Goal: Information Seeking & Learning: Learn about a topic

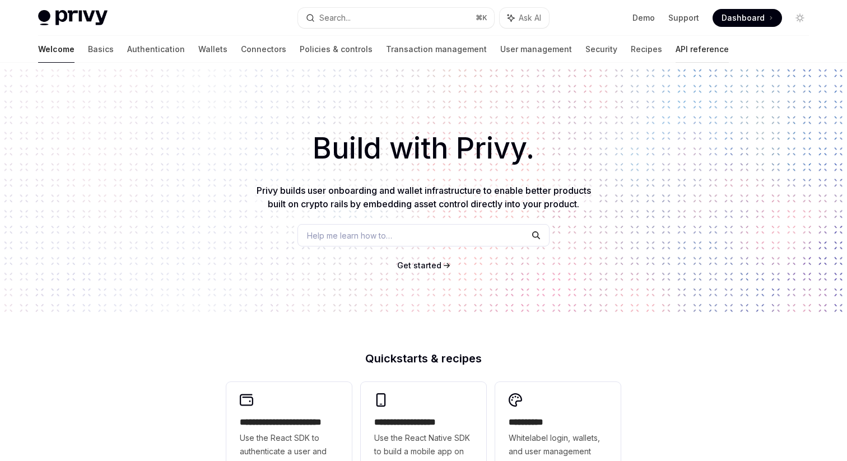
click at [676, 51] on link "API reference" at bounding box center [702, 49] width 53 height 27
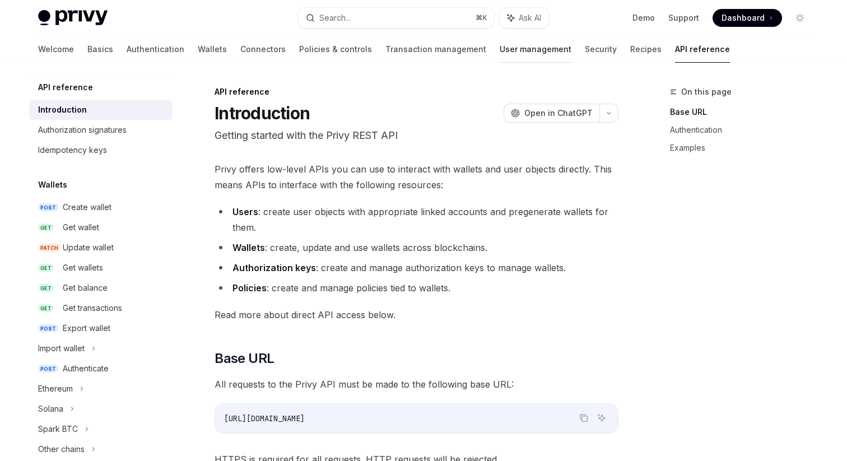
click at [500, 51] on link "User management" at bounding box center [536, 49] width 72 height 27
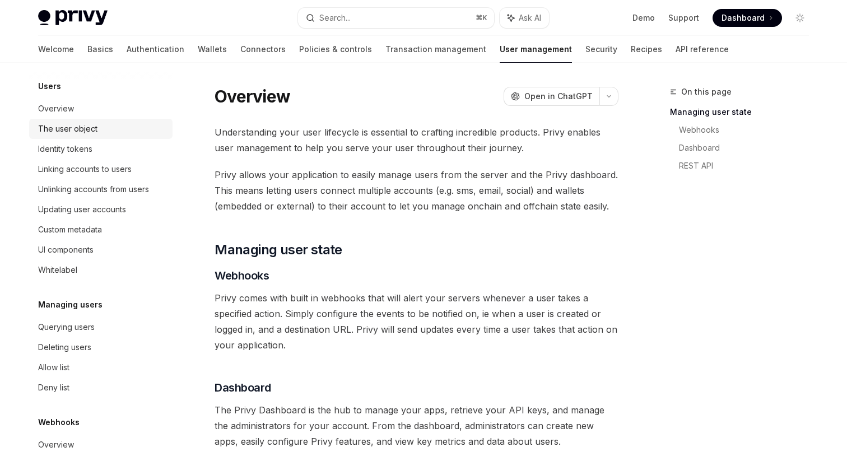
scroll to position [173, 0]
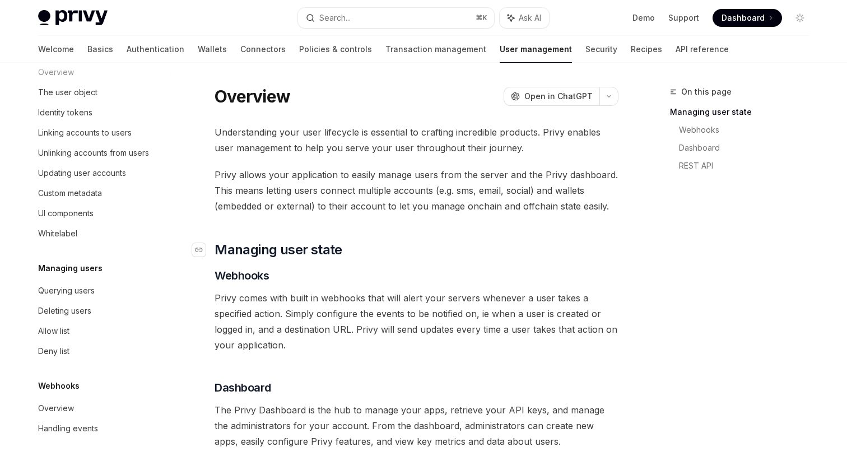
click at [518, 254] on h2 "​ Managing user state" at bounding box center [417, 250] width 404 height 18
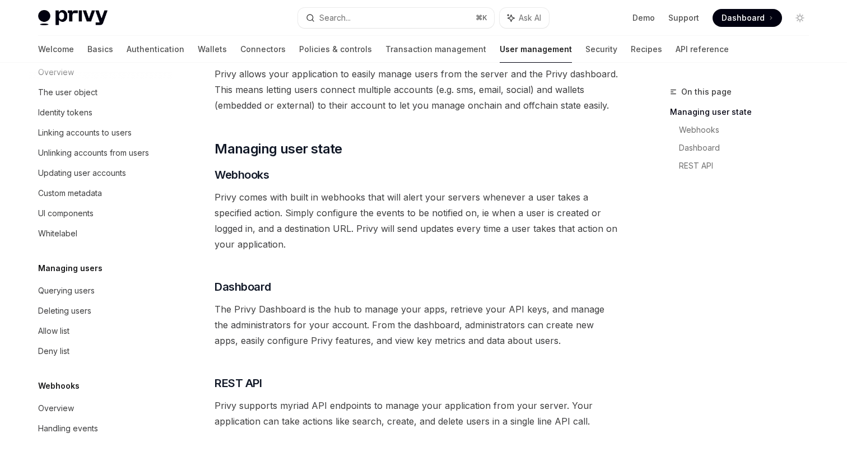
scroll to position [77, 0]
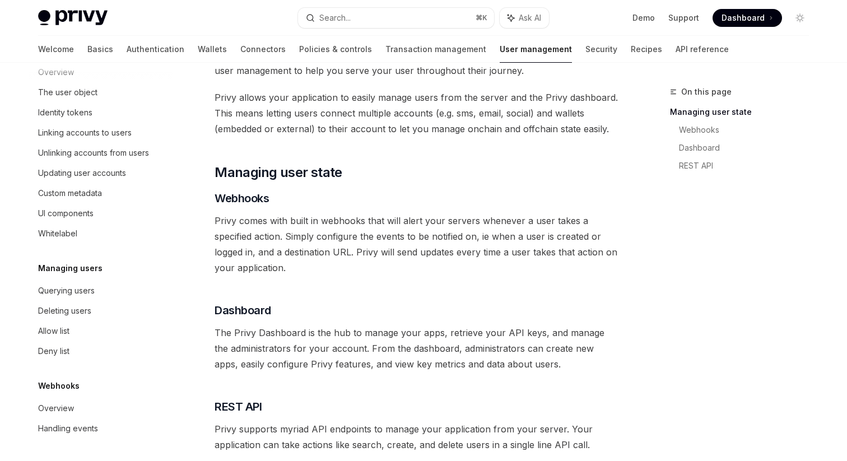
type textarea "*"
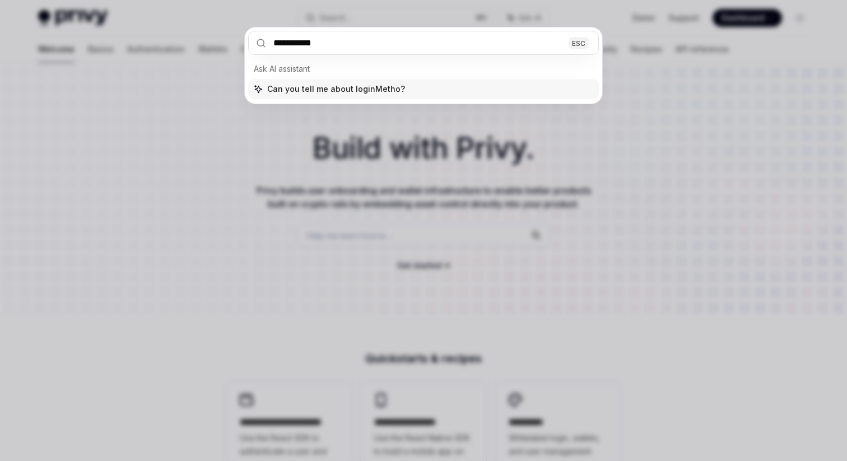
type input "**********"
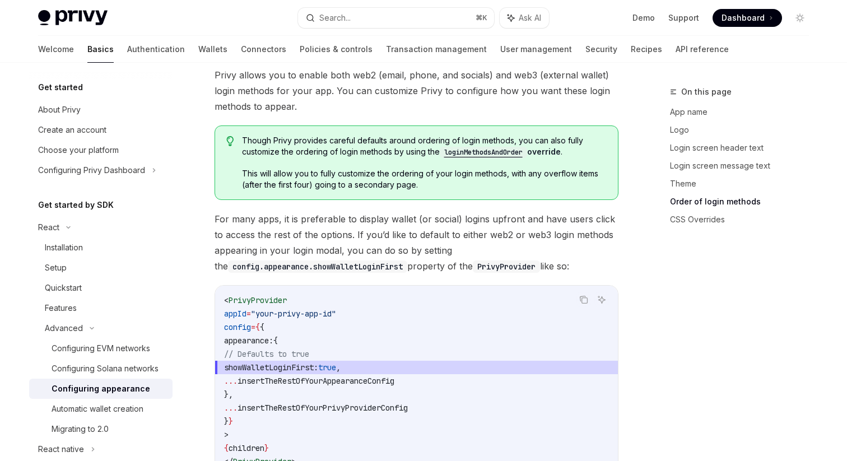
scroll to position [2208, 0]
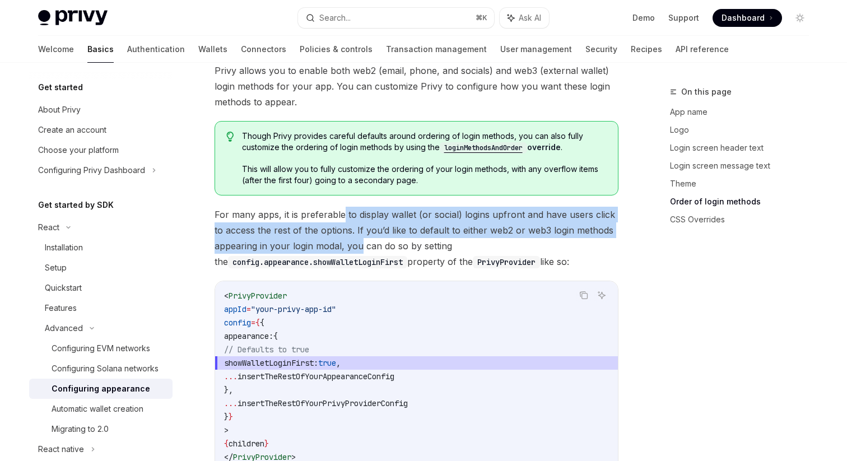
drag, startPoint x: 342, startPoint y: 184, endPoint x: 359, endPoint y: 212, distance: 32.5
click at [359, 212] on span "For many apps, it is preferable to display wallet (or social) logins upfront an…" at bounding box center [417, 238] width 404 height 63
click at [380, 218] on span "For many apps, it is preferable to display wallet (or social) logins upfront an…" at bounding box center [417, 238] width 404 height 63
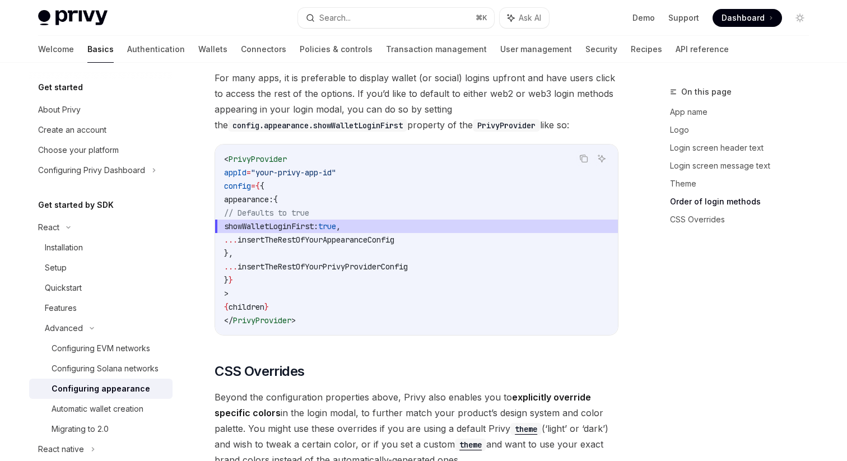
scroll to position [2349, 0]
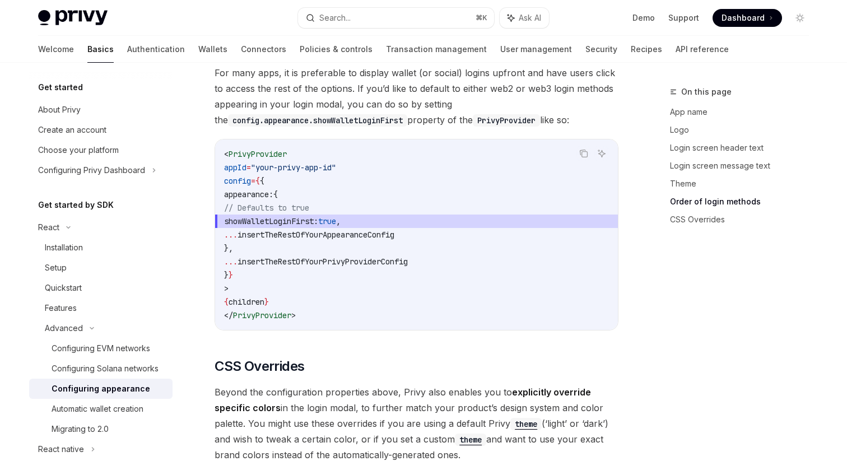
type textarea "*"
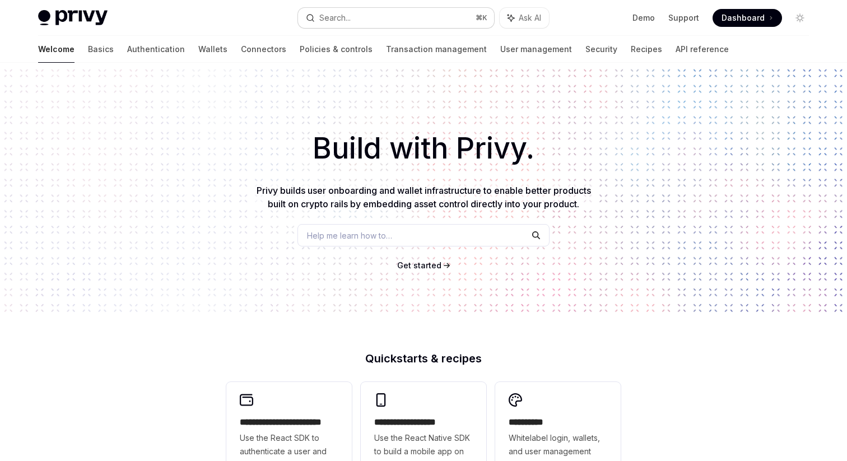
click at [330, 22] on div "Search..." at bounding box center [334, 17] width 31 height 13
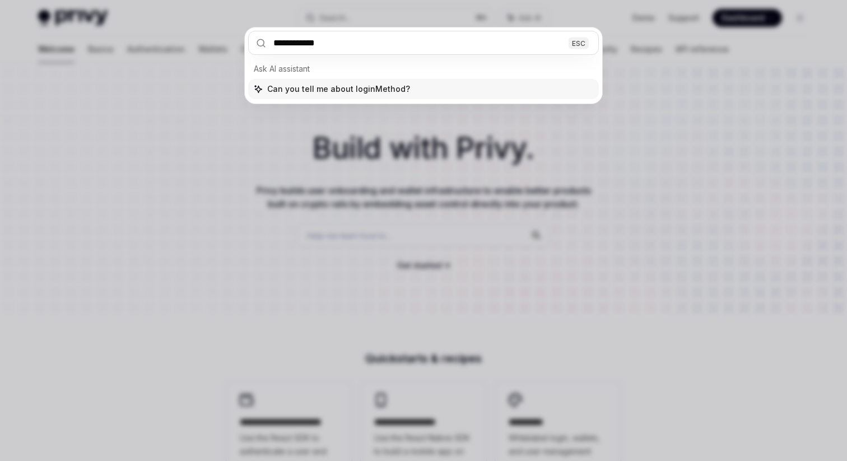
type input "**********"
type textarea "*"
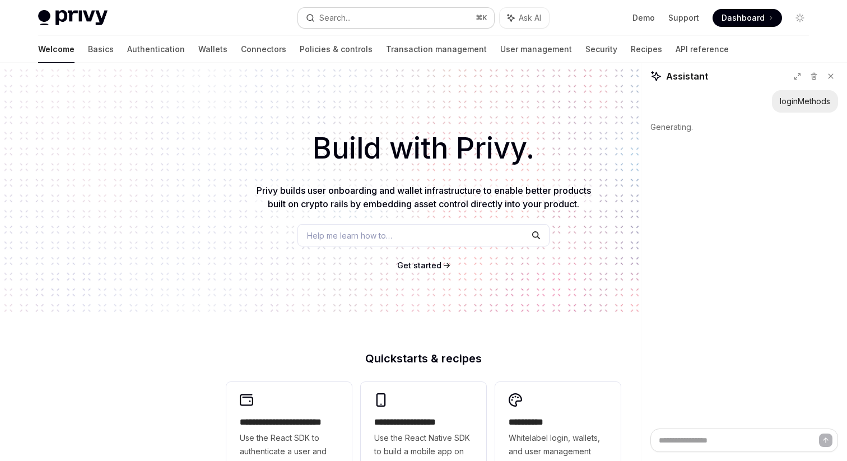
click at [342, 21] on div "Search..." at bounding box center [334, 17] width 31 height 13
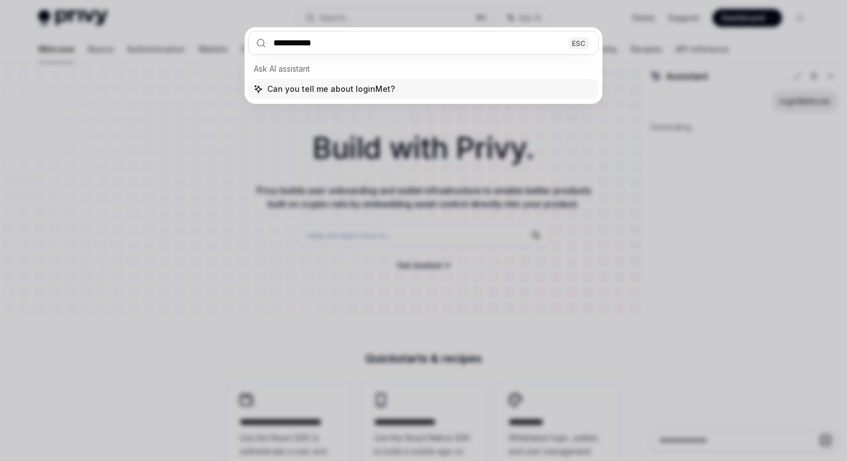
type input "**********"
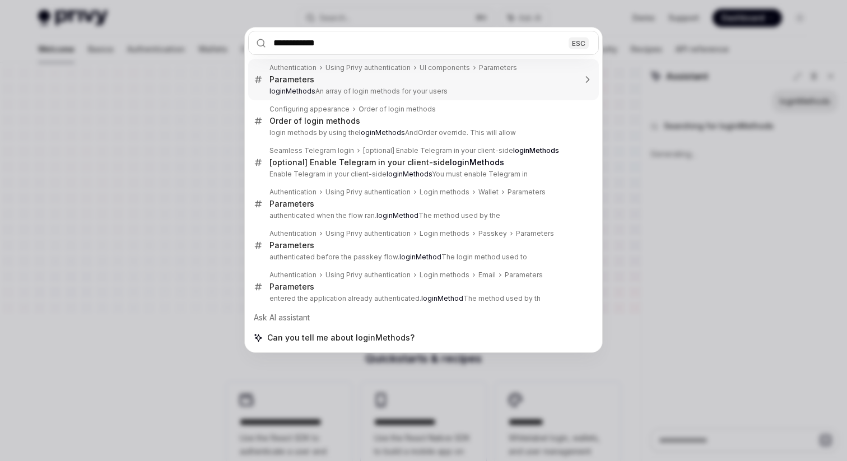
type textarea "*"
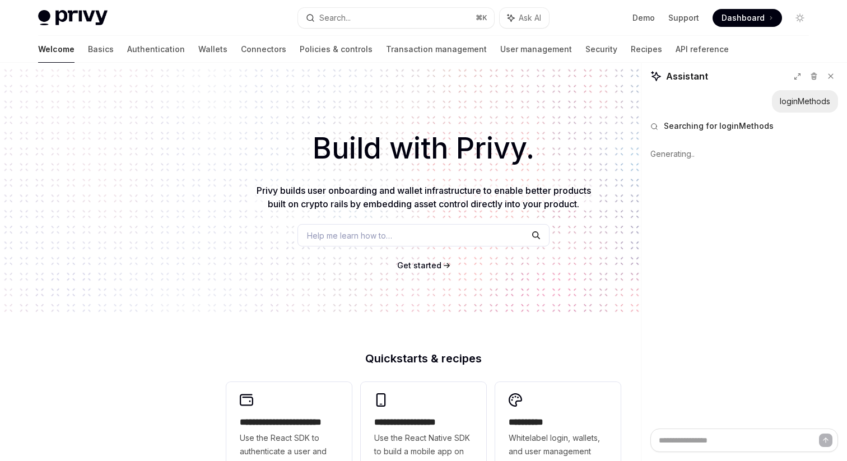
scroll to position [1007, 0]
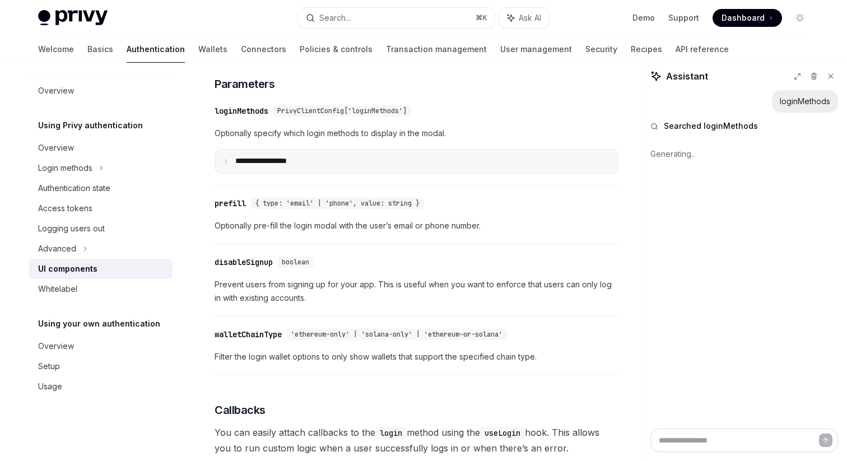
click at [230, 170] on summary "**********" at bounding box center [416, 162] width 403 height 24
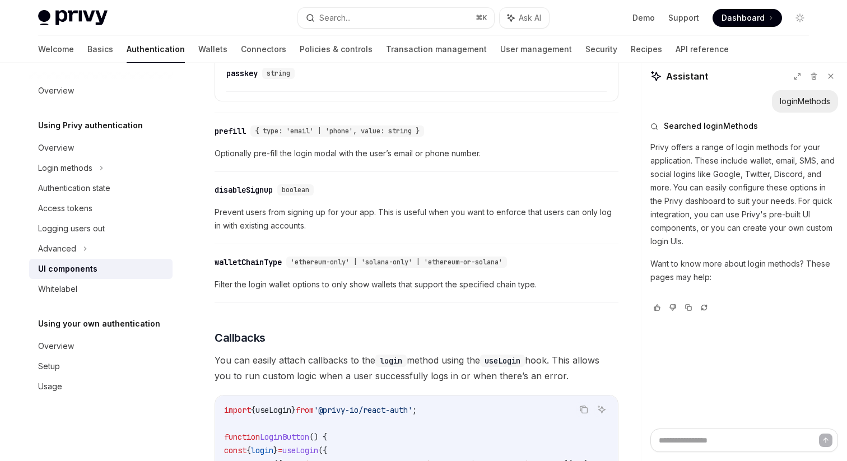
scroll to position [1687, 0]
drag, startPoint x: 320, startPoint y: 221, endPoint x: 334, endPoint y: 228, distance: 16.3
click at [334, 228] on span "Prevent users from signing up for your app. This is useful when you want to enf…" at bounding box center [417, 220] width 404 height 27
click at [346, 234] on span "Prevent users from signing up for your app. This is useful when you want to enf…" at bounding box center [417, 220] width 404 height 27
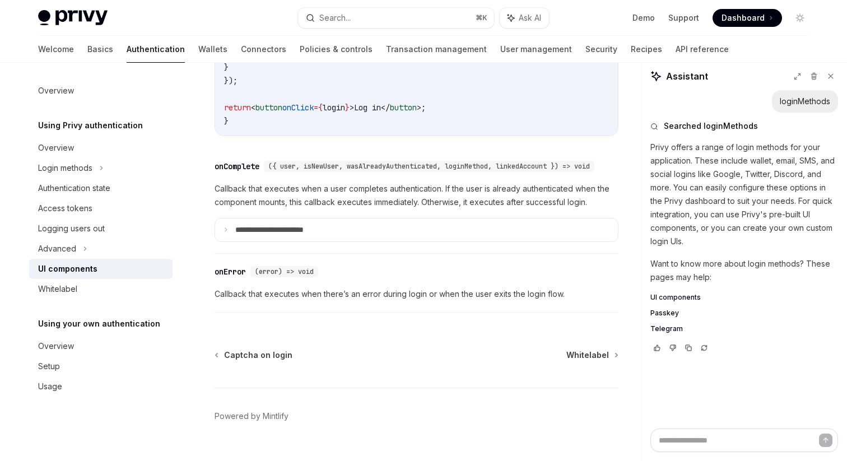
scroll to position [2285, 0]
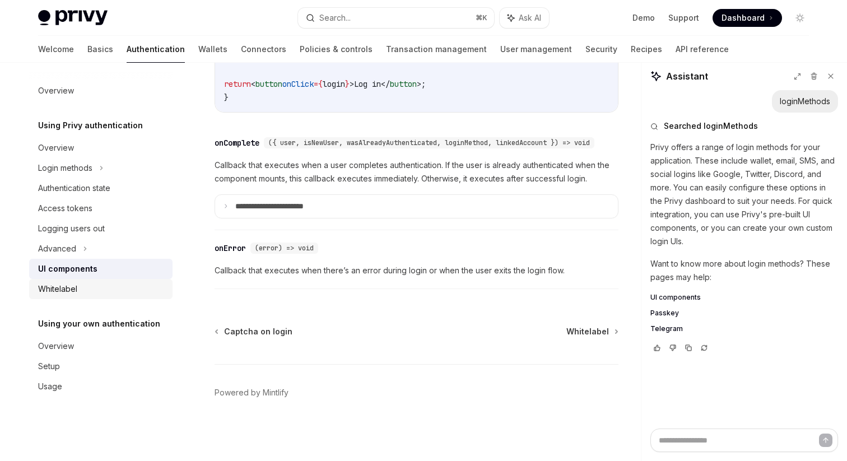
click at [103, 290] on div "Whitelabel" at bounding box center [102, 288] width 128 height 13
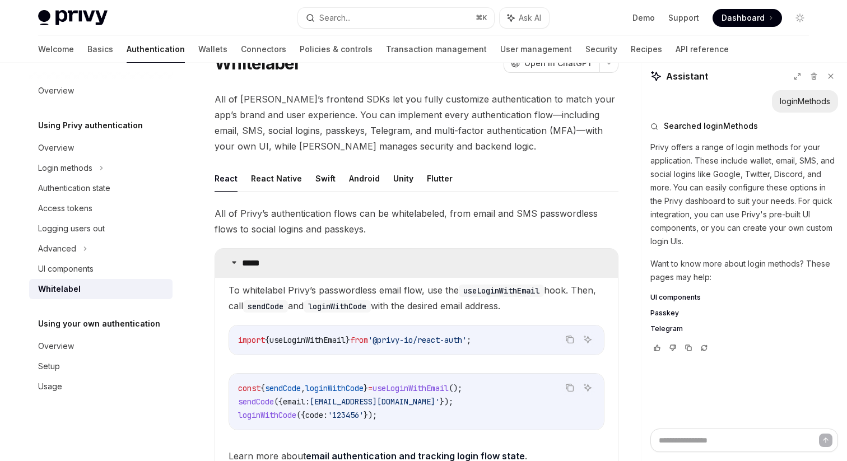
scroll to position [57, 0]
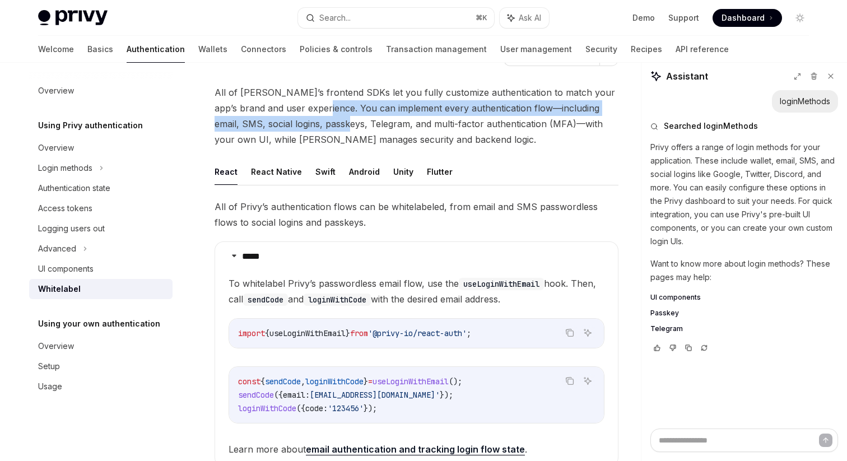
drag, startPoint x: 309, startPoint y: 107, endPoint x: 330, endPoint y: 120, distance: 24.9
click at [330, 120] on span "All of Privy’s frontend SDKs let you fully customize authentication to match yo…" at bounding box center [417, 116] width 404 height 63
click at [343, 124] on span "All of Privy’s frontend SDKs let you fully customize authentication to match yo…" at bounding box center [417, 116] width 404 height 63
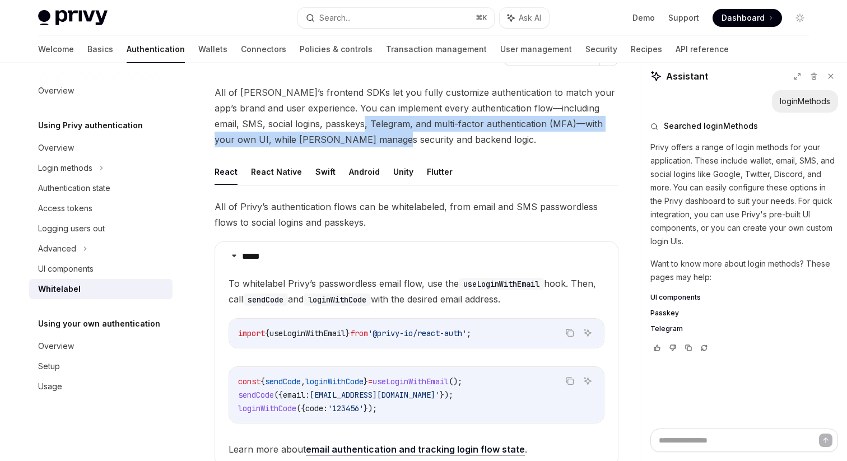
drag, startPoint x: 343, startPoint y: 124, endPoint x: 362, endPoint y: 136, distance: 22.1
click at [362, 136] on span "All of Privy’s frontend SDKs let you fully customize authentication to match yo…" at bounding box center [417, 116] width 404 height 63
click at [384, 137] on span "All of Privy’s frontend SDKs let you fully customize authentication to match yo…" at bounding box center [417, 116] width 404 height 63
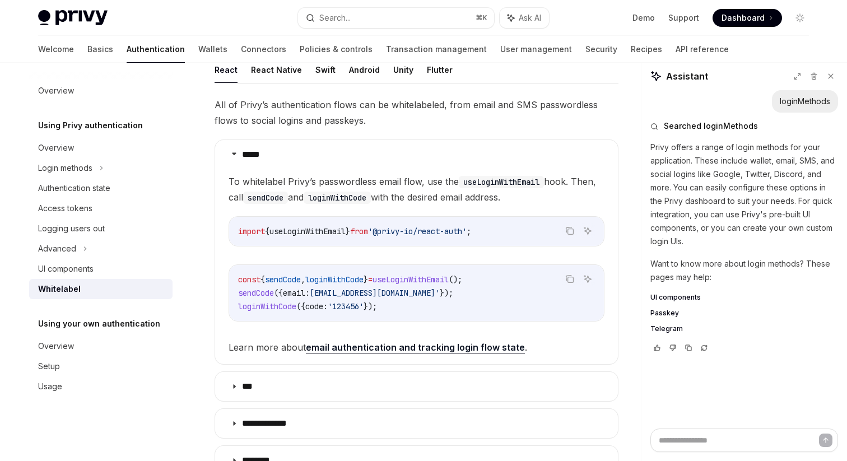
scroll to position [152, 0]
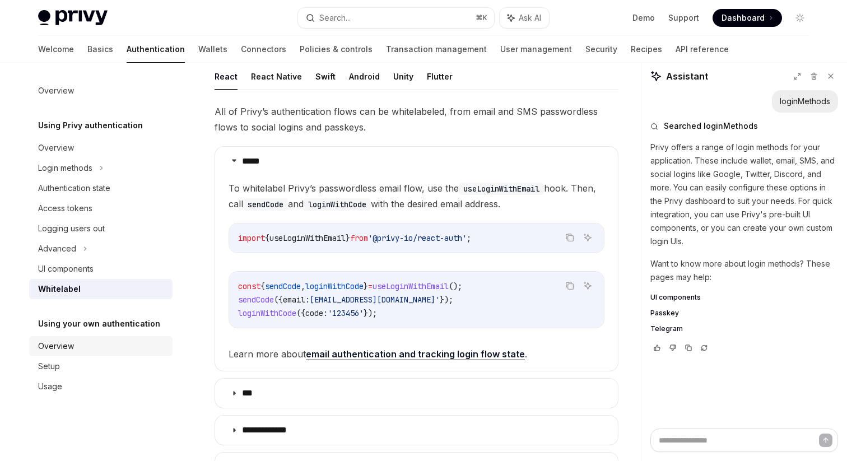
click at [103, 342] on div "Overview" at bounding box center [102, 345] width 128 height 13
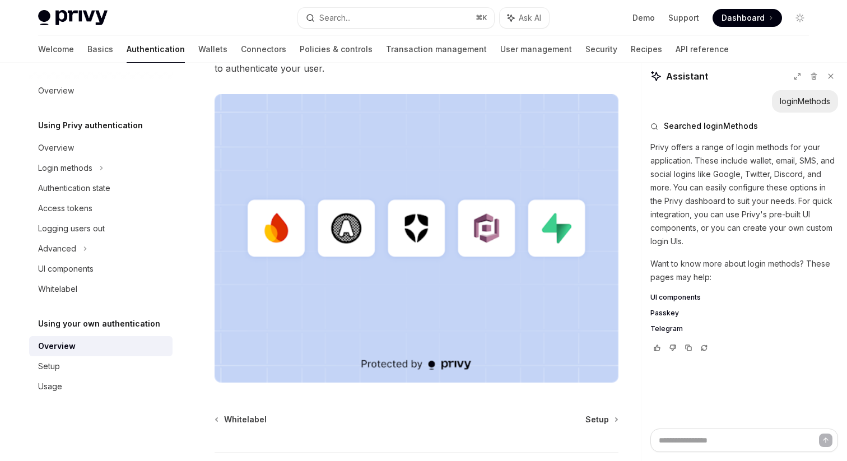
scroll to position [274, 0]
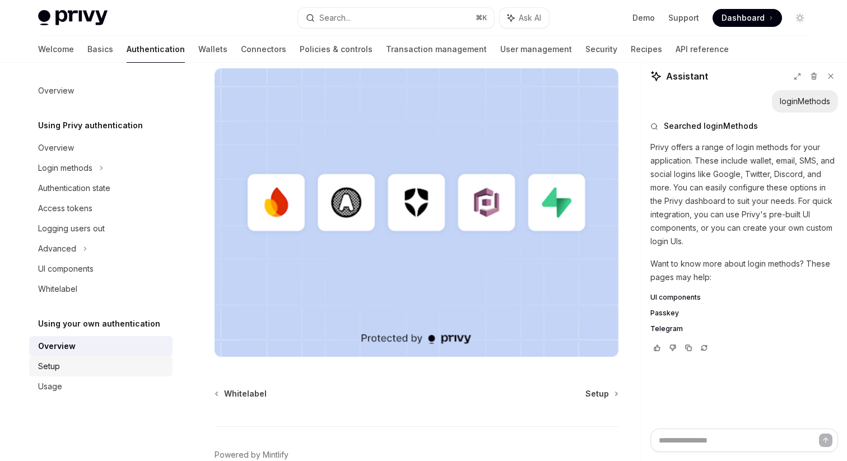
click at [109, 364] on div "Setup" at bounding box center [102, 366] width 128 height 13
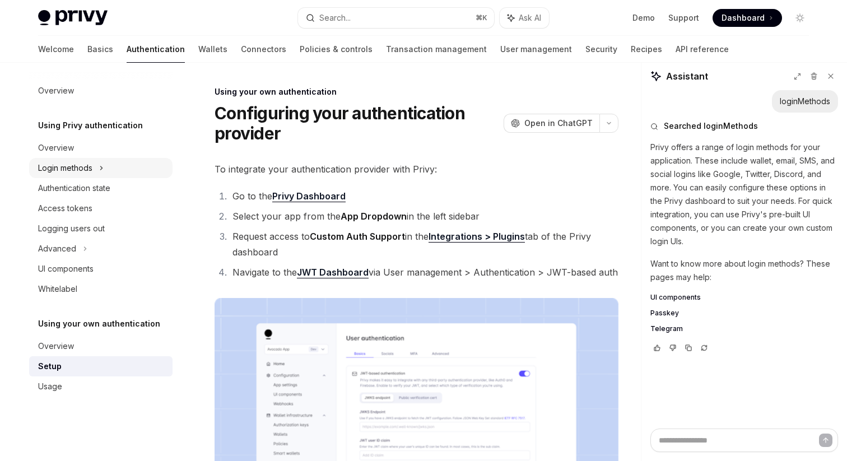
click at [86, 161] on div "Login methods" at bounding box center [65, 167] width 54 height 13
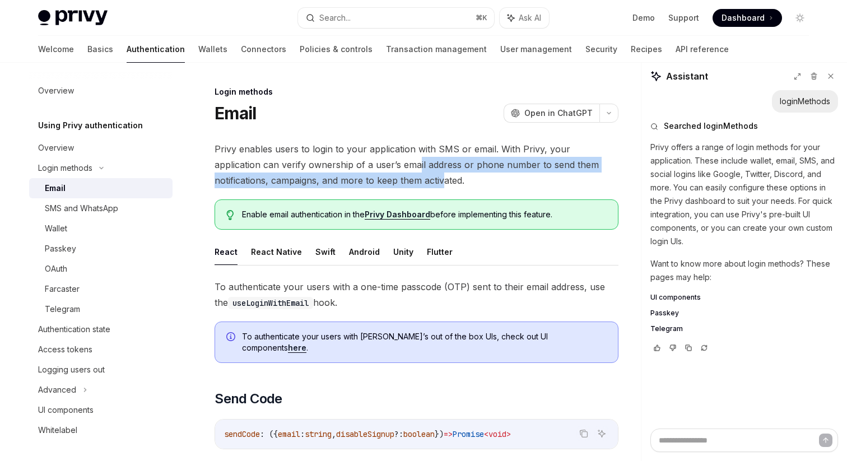
drag, startPoint x: 369, startPoint y: 170, endPoint x: 388, endPoint y: 179, distance: 21.6
click at [388, 179] on span "Privy enables users to login to your application with SMS or email. With Privy,…" at bounding box center [417, 164] width 404 height 47
click at [421, 175] on span "Privy enables users to login to your application with SMS or email. With Privy,…" at bounding box center [417, 164] width 404 height 47
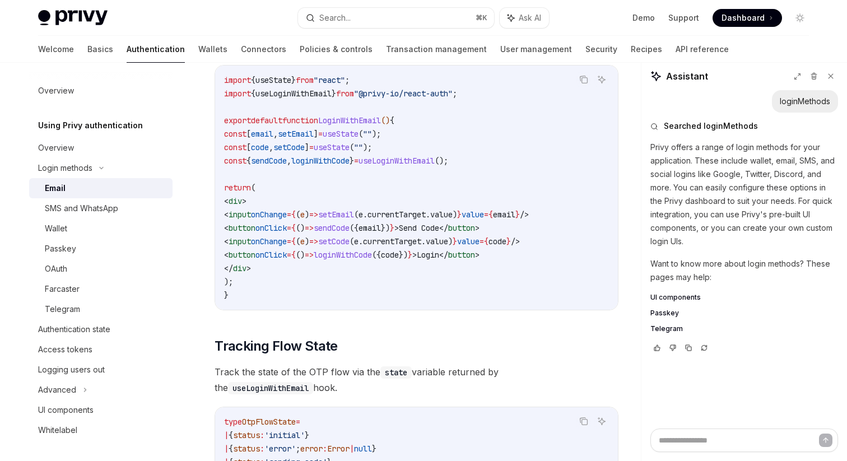
scroll to position [999, 0]
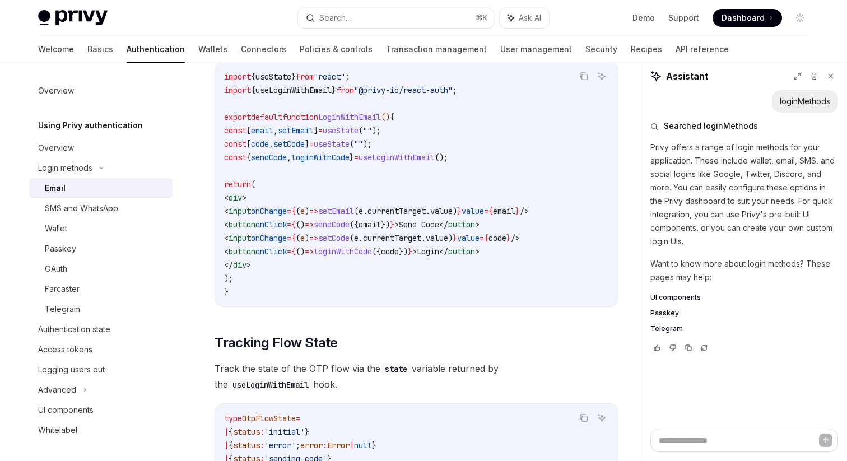
type textarea "*"
